Goal: Entertainment & Leisure: Consume media (video, audio)

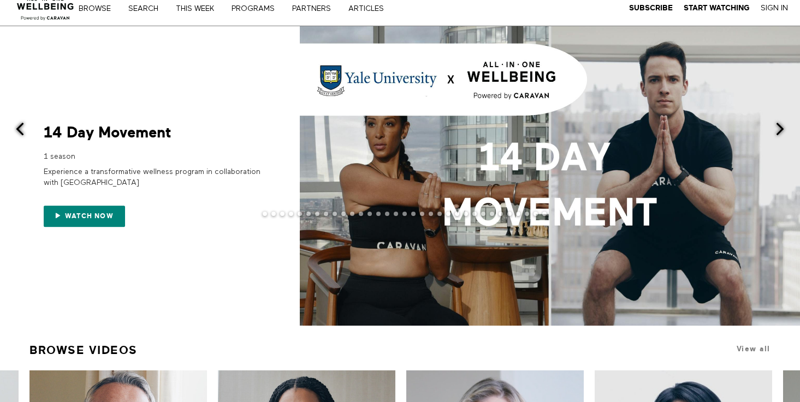
scroll to position [11, 0]
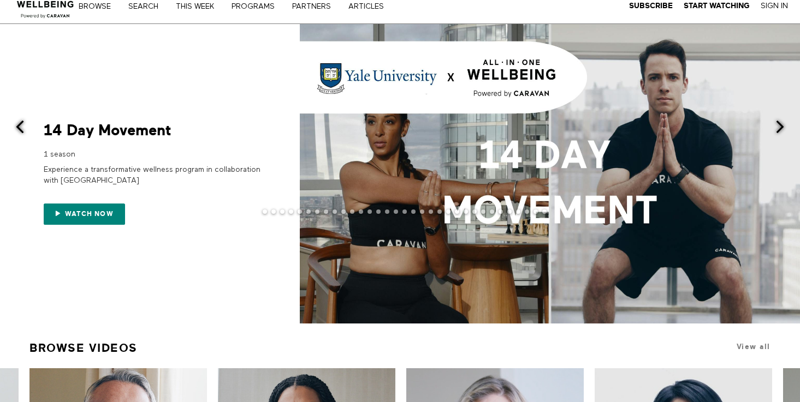
click at [786, 130] on span at bounding box center [780, 127] width 14 height 14
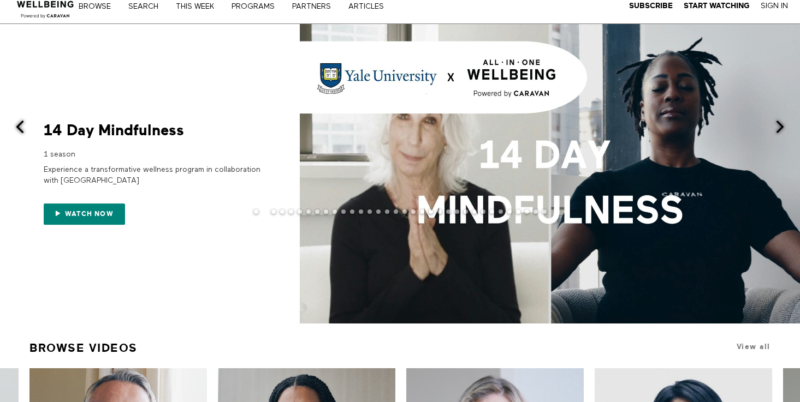
click at [776, 126] on span at bounding box center [780, 127] width 14 height 14
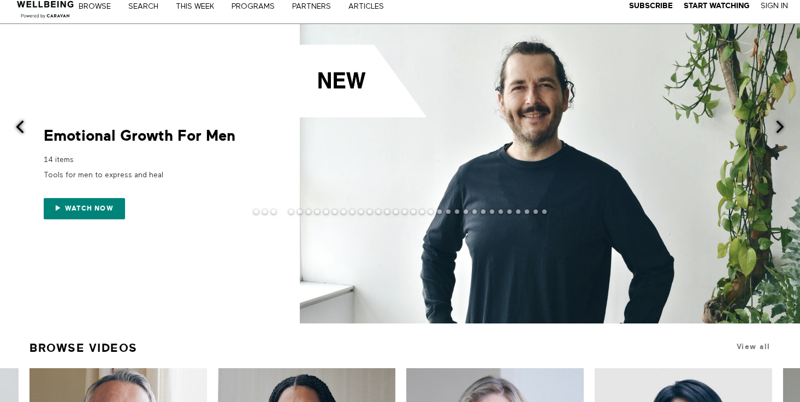
click at [781, 126] on span at bounding box center [780, 127] width 14 height 14
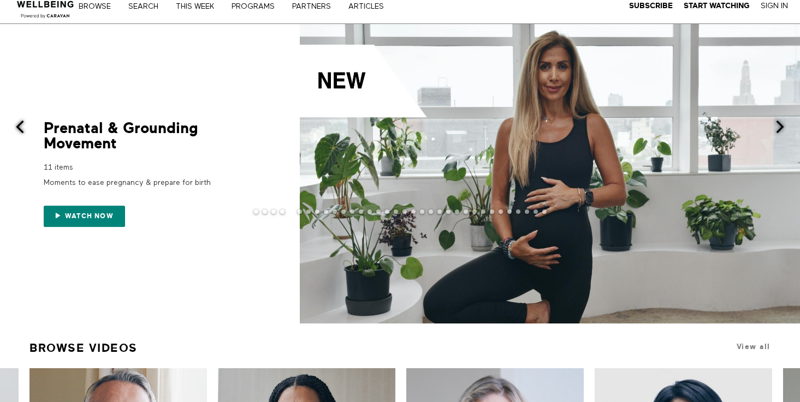
click at [781, 127] on span at bounding box center [780, 127] width 14 height 14
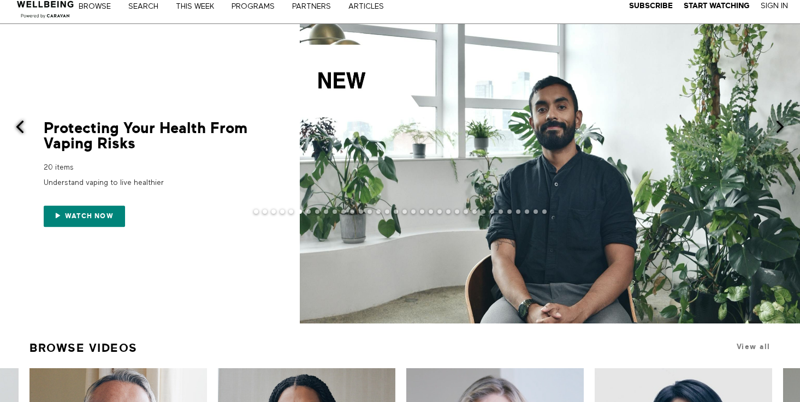
click at [781, 128] on span at bounding box center [780, 127] width 14 height 14
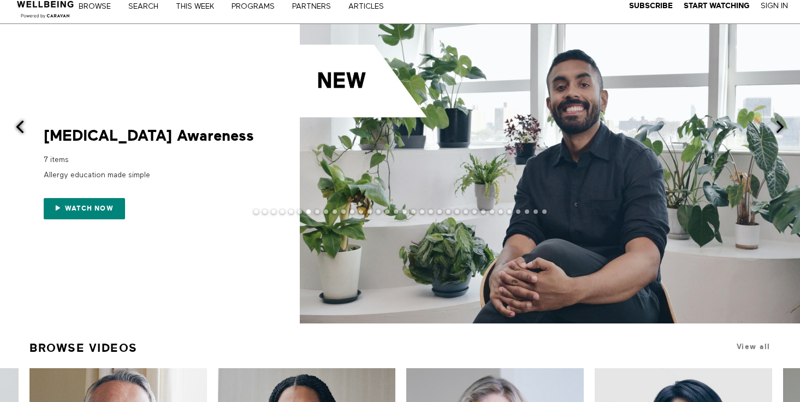
click at [781, 128] on span at bounding box center [780, 127] width 14 height 14
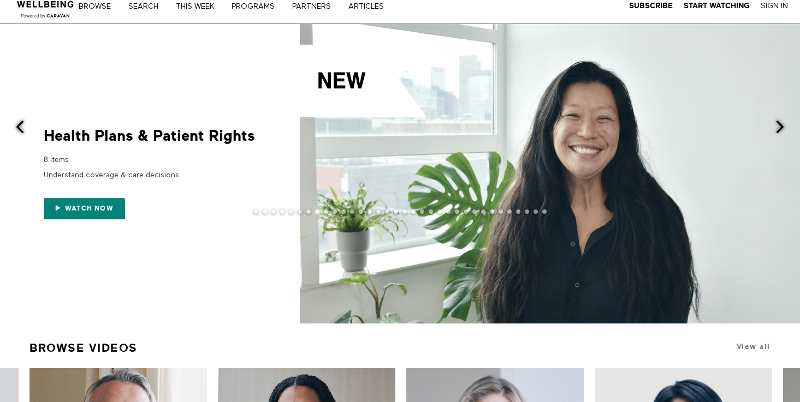
click at [780, 130] on span at bounding box center [780, 127] width 14 height 14
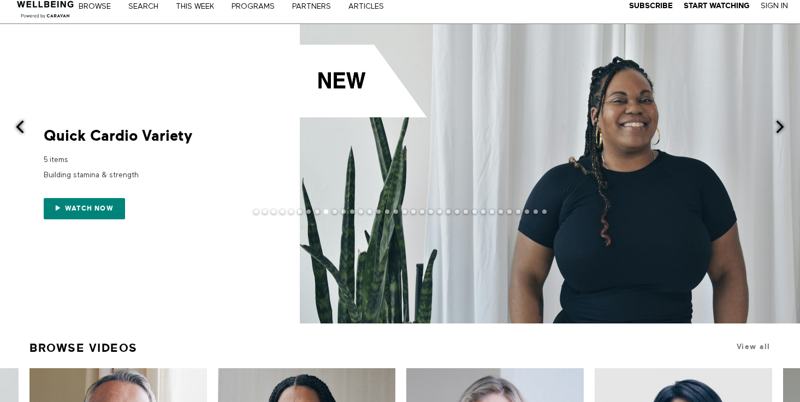
click at [780, 130] on span at bounding box center [780, 127] width 14 height 14
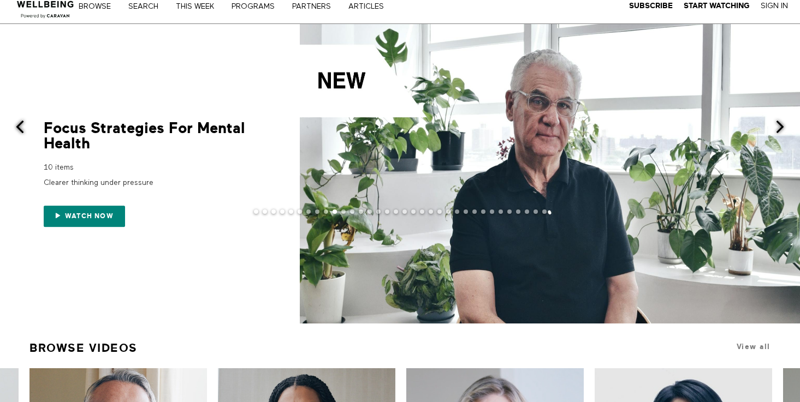
click at [780, 130] on span at bounding box center [780, 127] width 14 height 14
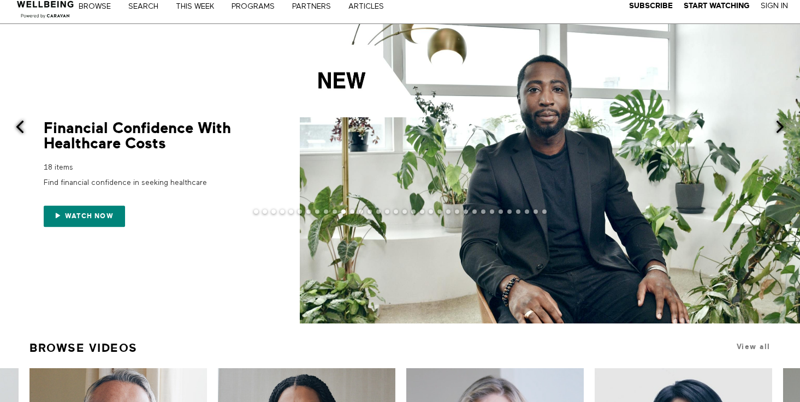
click at [780, 130] on span at bounding box center [780, 127] width 14 height 14
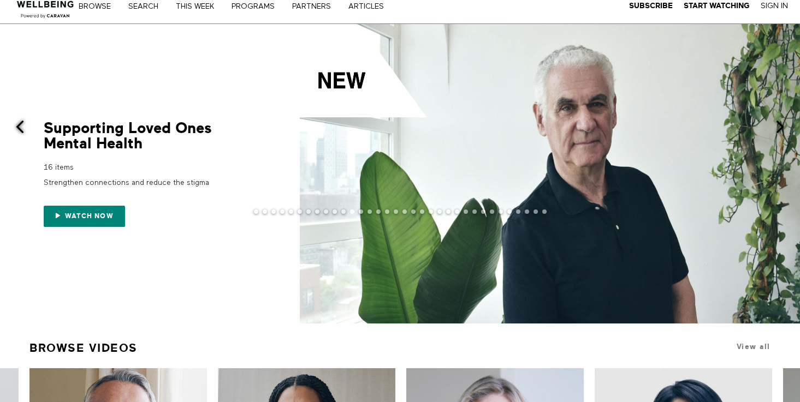
click at [780, 131] on span at bounding box center [780, 127] width 14 height 14
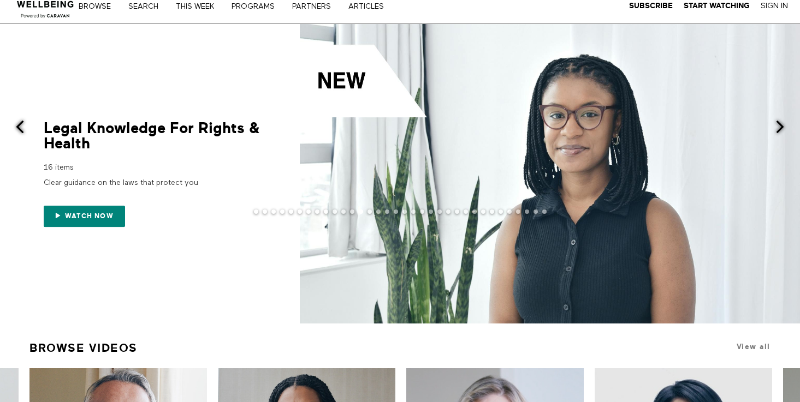
click at [778, 133] on span at bounding box center [780, 127] width 14 height 14
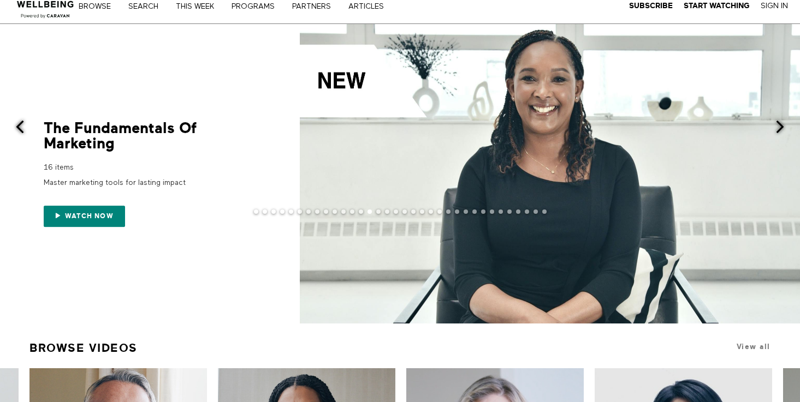
click at [778, 133] on span at bounding box center [780, 127] width 14 height 14
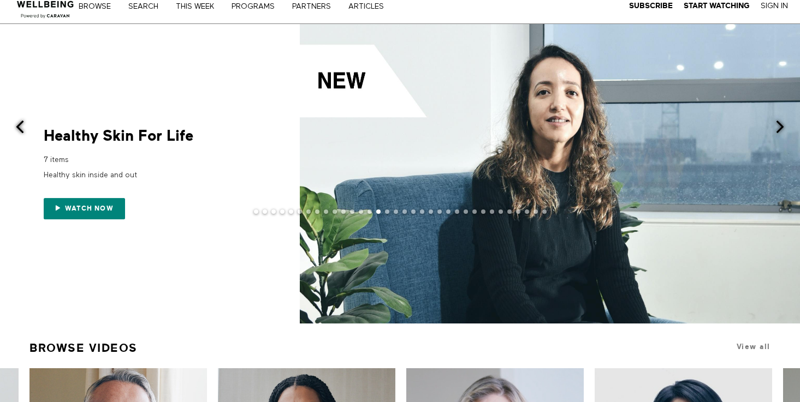
click at [22, 120] on span at bounding box center [20, 127] width 14 height 14
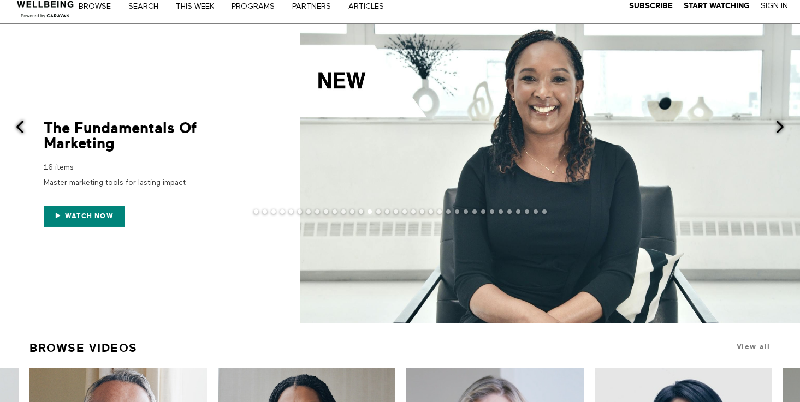
click at [781, 124] on span at bounding box center [780, 127] width 14 height 14
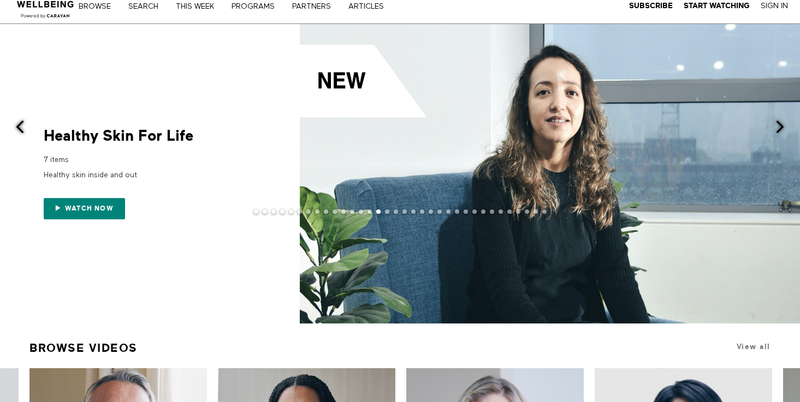
click at [781, 127] on span at bounding box center [780, 127] width 14 height 14
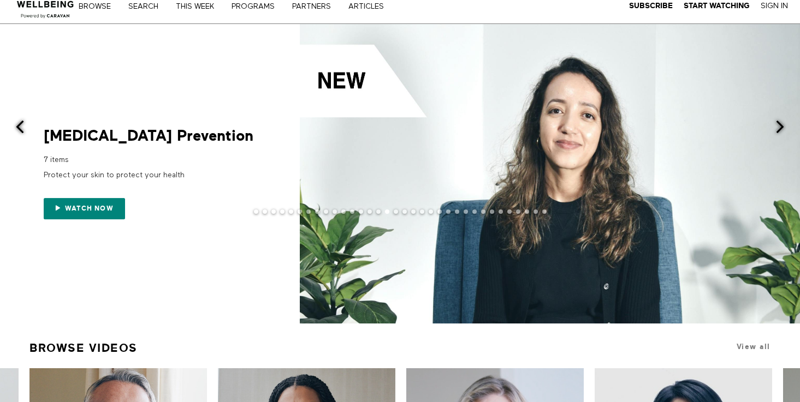
click at [781, 127] on span at bounding box center [780, 127] width 14 height 14
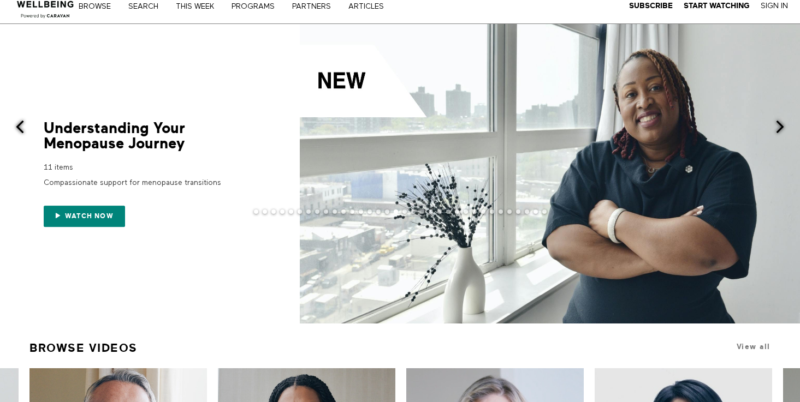
click at [781, 127] on span at bounding box center [780, 127] width 14 height 14
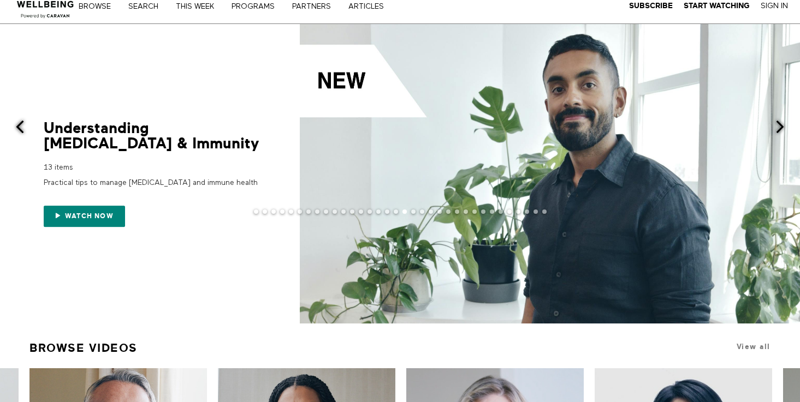
click at [781, 128] on span at bounding box center [780, 127] width 14 height 14
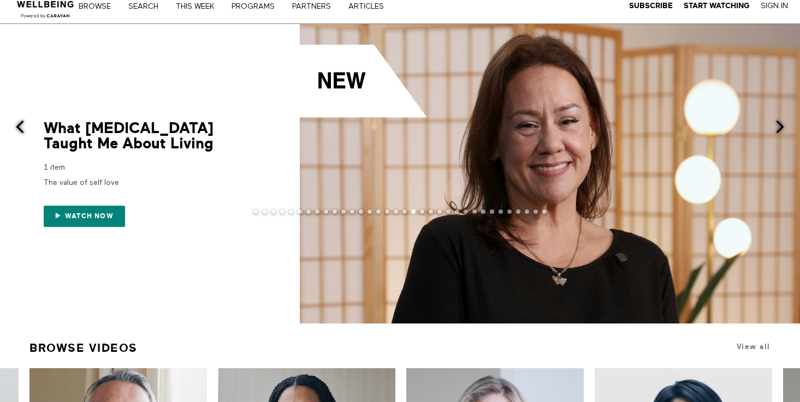
click at [781, 129] on span at bounding box center [780, 127] width 14 height 14
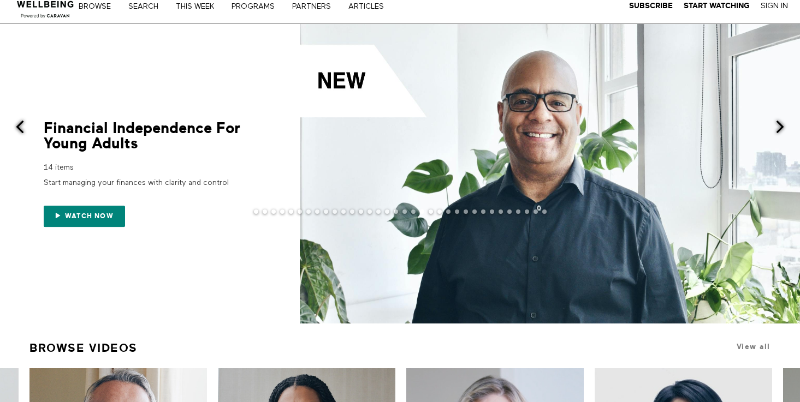
click at [781, 130] on span at bounding box center [780, 127] width 14 height 14
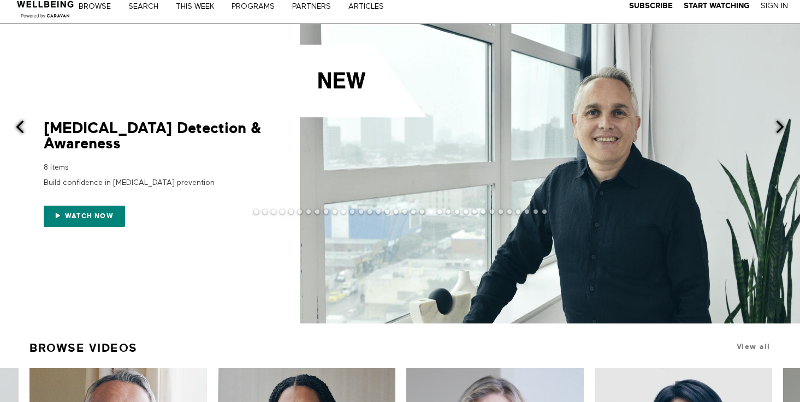
click at [781, 130] on span at bounding box center [780, 127] width 14 height 14
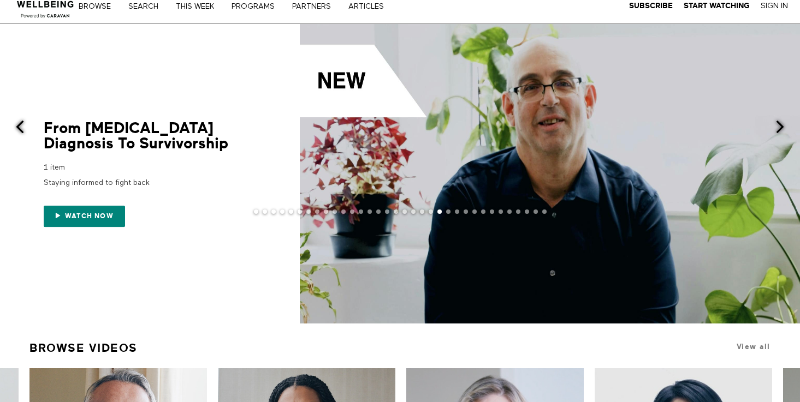
click at [781, 130] on span at bounding box center [780, 127] width 14 height 14
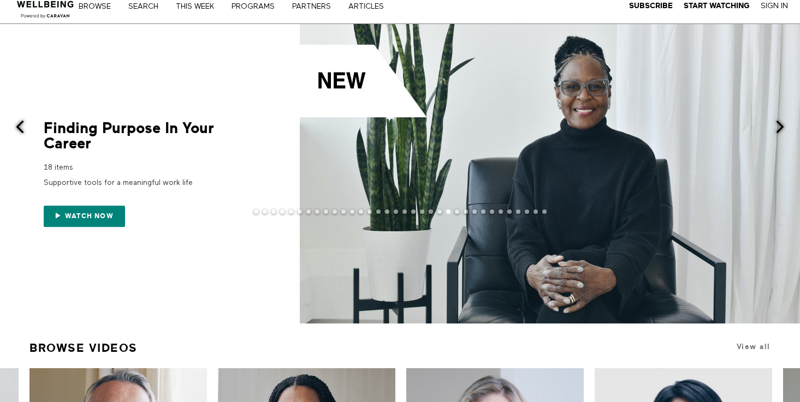
click at [781, 130] on span at bounding box center [780, 127] width 14 height 14
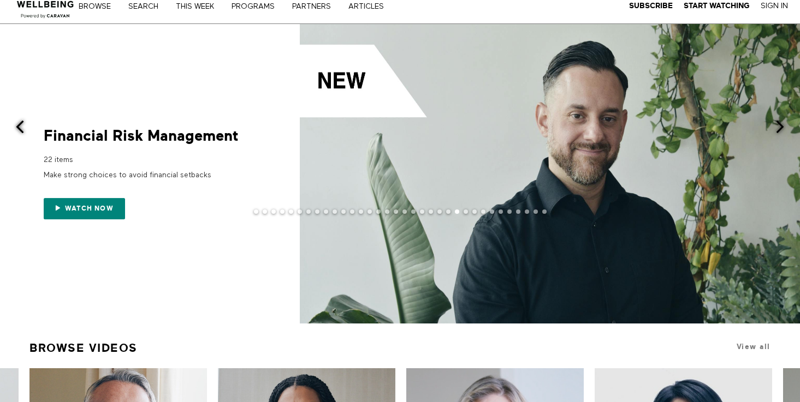
click at [781, 130] on span at bounding box center [780, 127] width 14 height 14
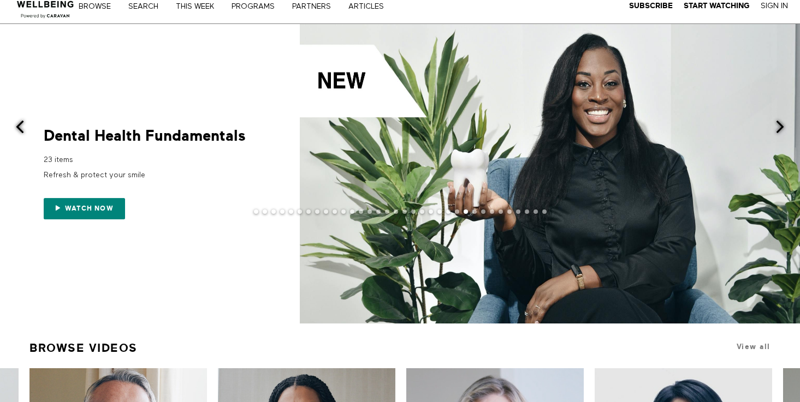
click at [782, 129] on span at bounding box center [780, 127] width 14 height 14
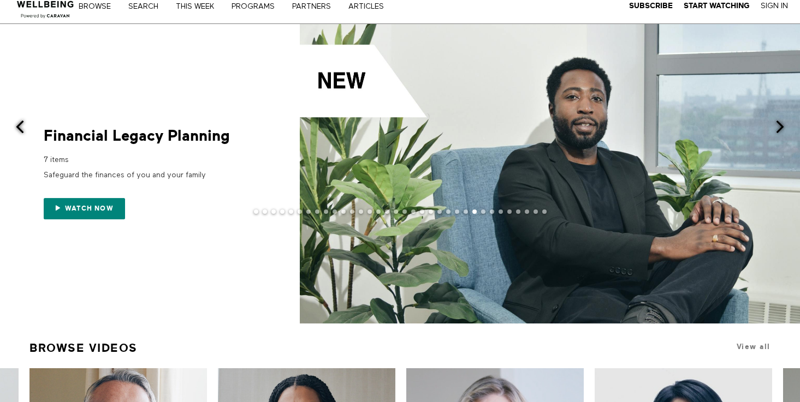
click at [782, 129] on span at bounding box center [780, 127] width 14 height 14
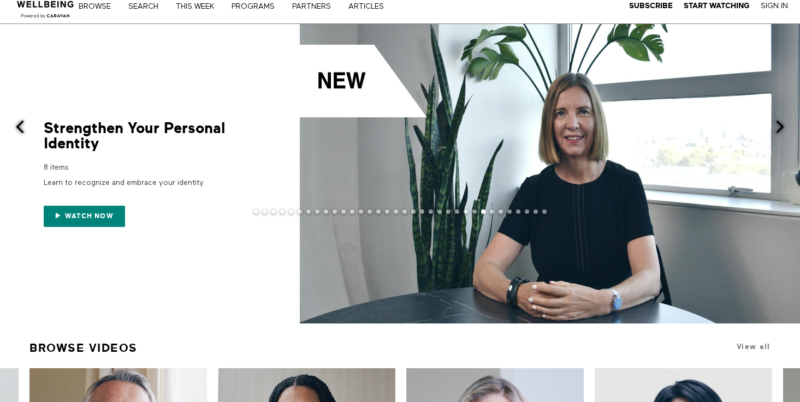
click at [782, 130] on span at bounding box center [780, 127] width 14 height 14
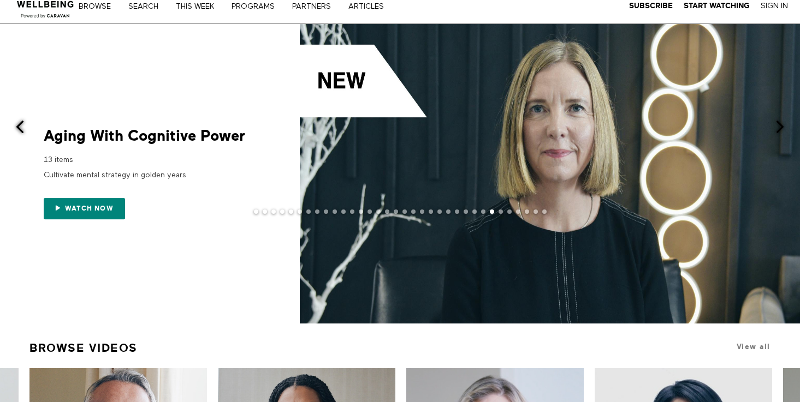
click at [781, 130] on span at bounding box center [780, 127] width 14 height 14
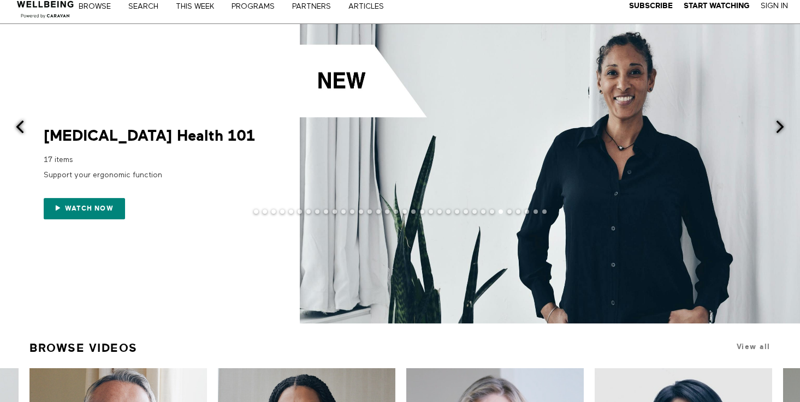
click at [781, 129] on span at bounding box center [780, 127] width 14 height 14
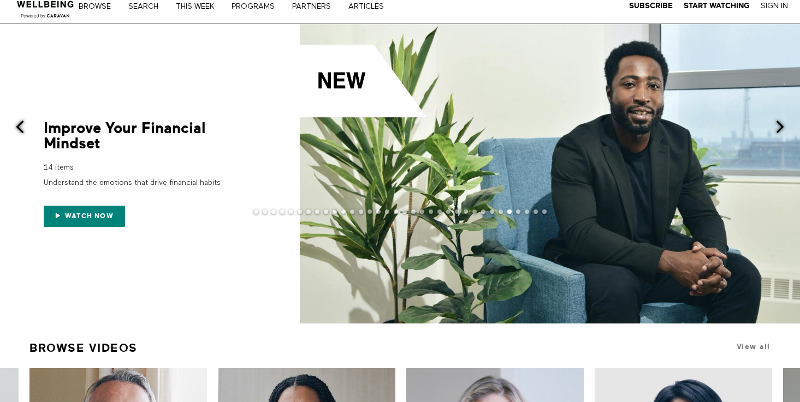
click at [781, 129] on span at bounding box center [780, 127] width 14 height 14
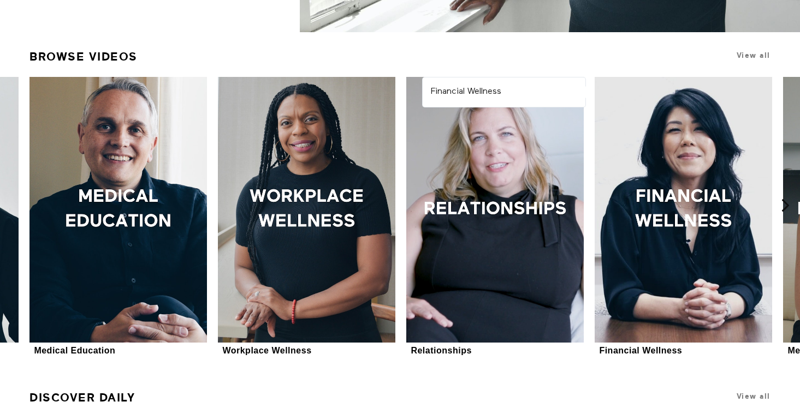
scroll to position [305, 0]
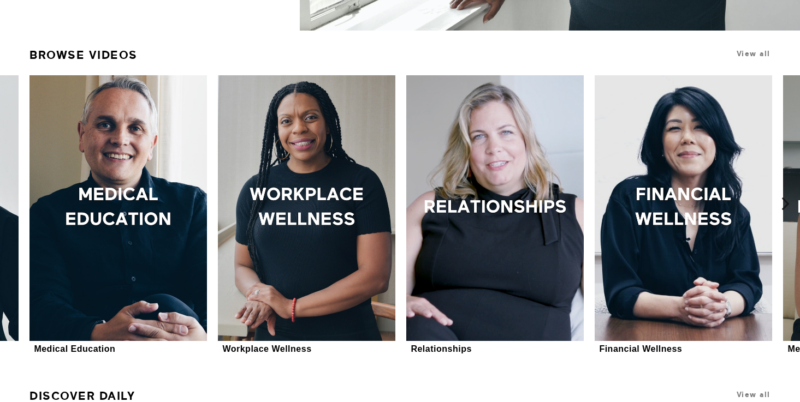
click at [786, 203] on icon at bounding box center [785, 204] width 14 height 14
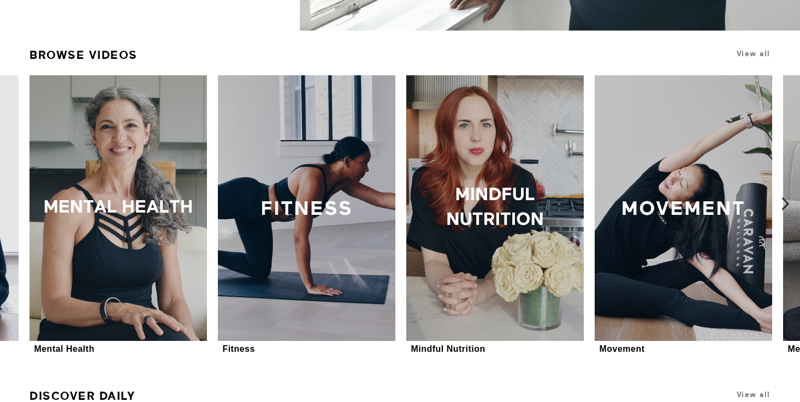
click at [787, 204] on icon at bounding box center [785, 204] width 14 height 14
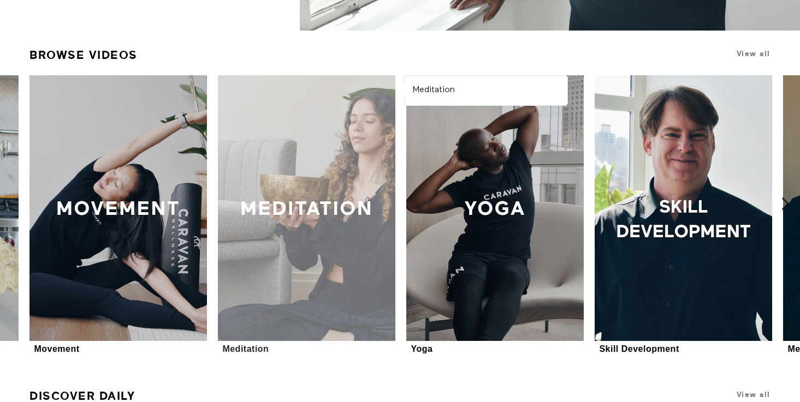
click at [319, 262] on div at bounding box center [306, 207] width 177 height 265
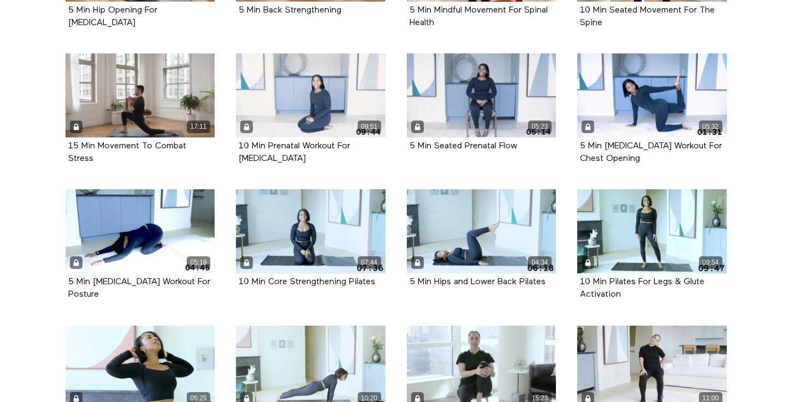
scroll to position [1167, 0]
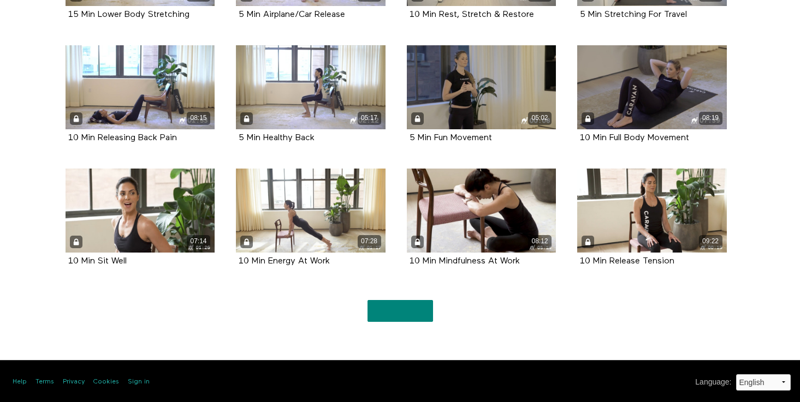
scroll to position [2384, 0]
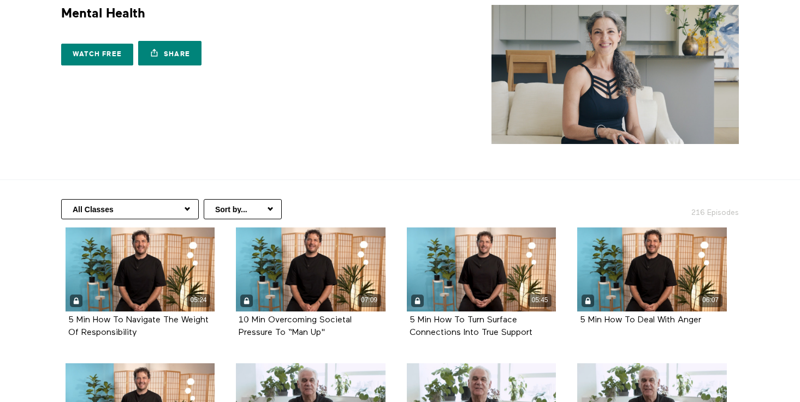
scroll to position [44, 0]
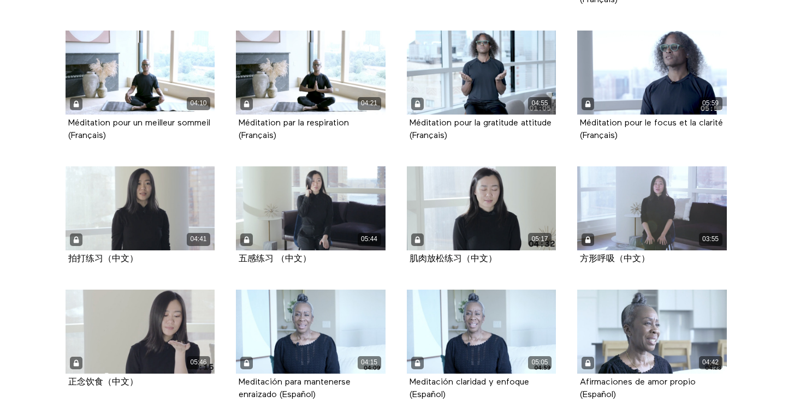
scroll to position [4771, 0]
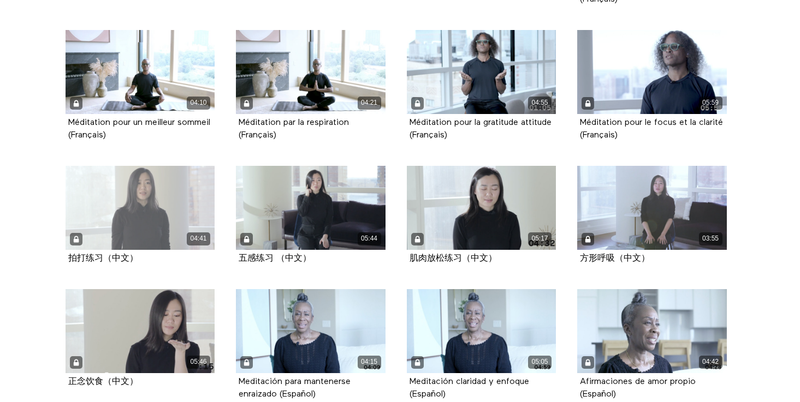
click at [166, 206] on div "04:41" at bounding box center [141, 208] width 150 height 84
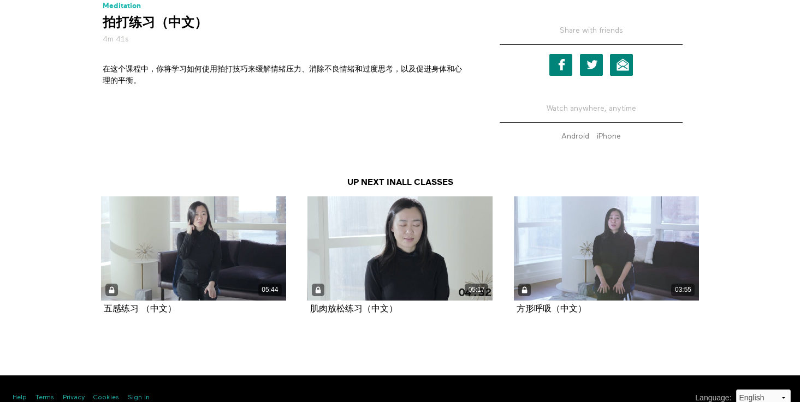
scroll to position [402, 0]
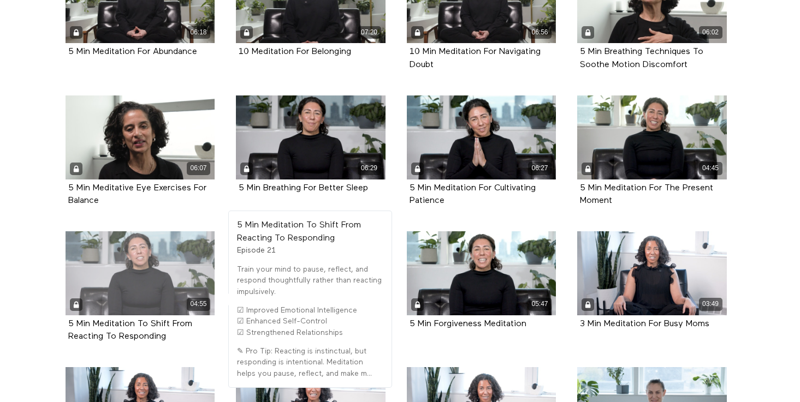
scroll to position [733, 0]
